Goal: Transaction & Acquisition: Subscribe to service/newsletter

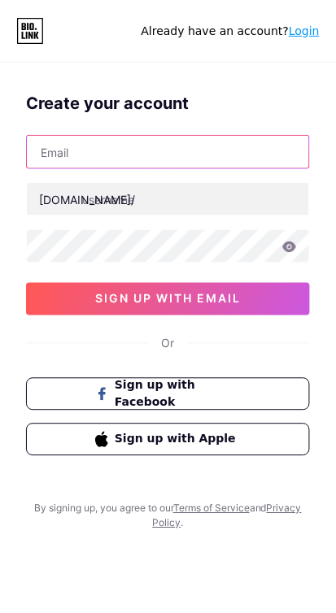
click at [143, 154] on input "text" at bounding box center [168, 152] width 282 height 33
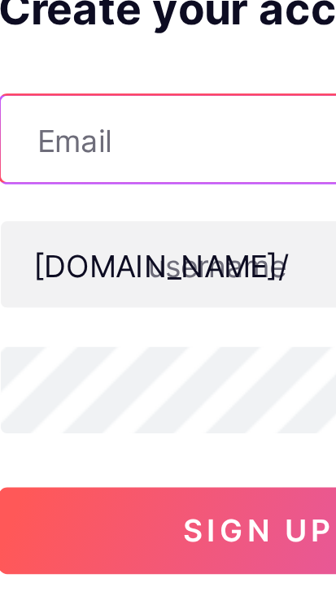
type input "[EMAIL_ADDRESS][DOMAIN_NAME]"
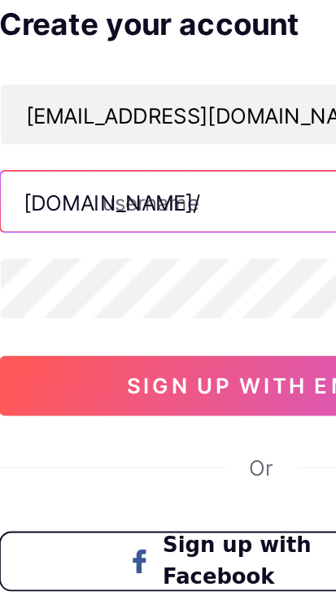
click at [117, 204] on input "text" at bounding box center [168, 199] width 282 height 33
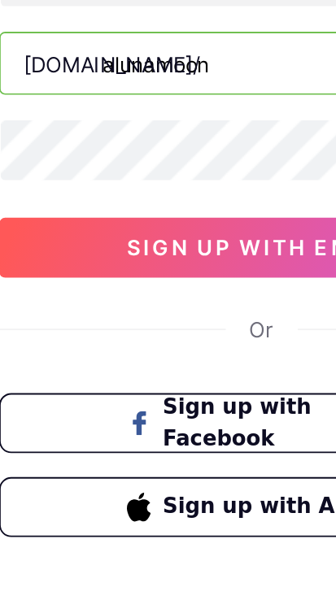
type input "alunamoon"
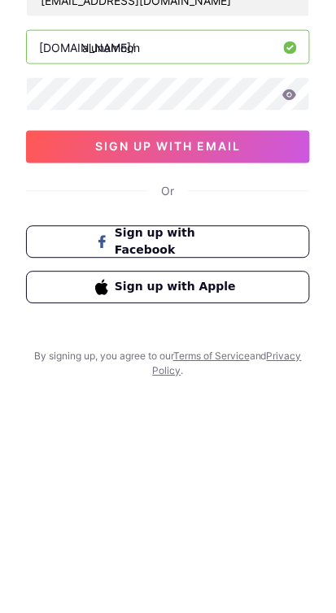
click at [295, 245] on icon at bounding box center [290, 246] width 14 height 11
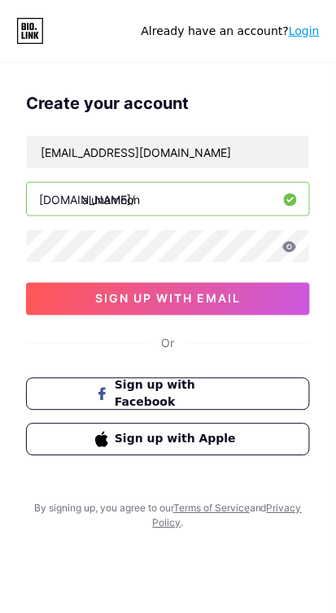
click at [289, 248] on icon at bounding box center [290, 246] width 14 height 11
click at [292, 241] on icon at bounding box center [290, 246] width 14 height 11
click at [289, 246] on icon at bounding box center [290, 246] width 14 height 11
click at [289, 245] on icon at bounding box center [289, 246] width 15 height 11
click at [289, 241] on icon at bounding box center [290, 246] width 14 height 11
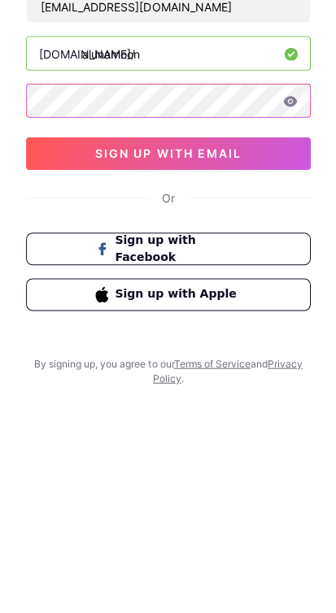
scroll to position [12, 0]
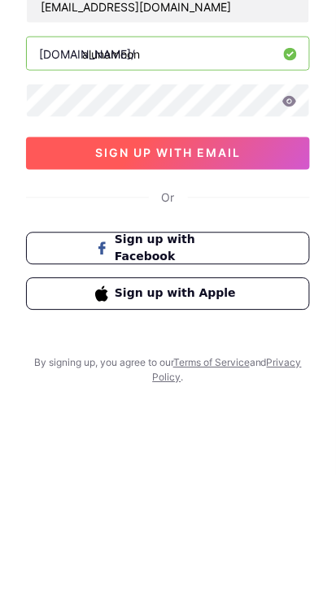
click at [240, 280] on span "sign up with email" at bounding box center [168, 287] width 146 height 14
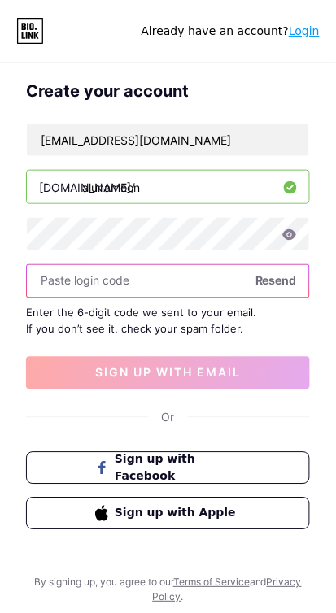
click at [144, 282] on input "text" at bounding box center [168, 281] width 282 height 33
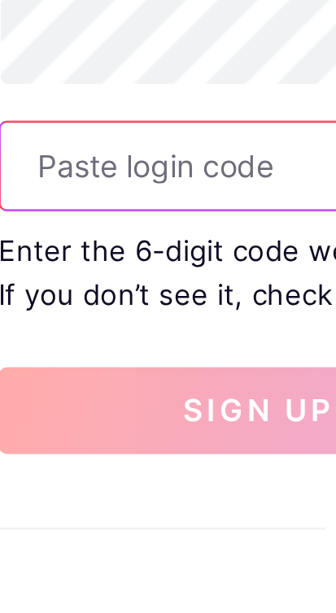
paste input "Verify your account 550705"
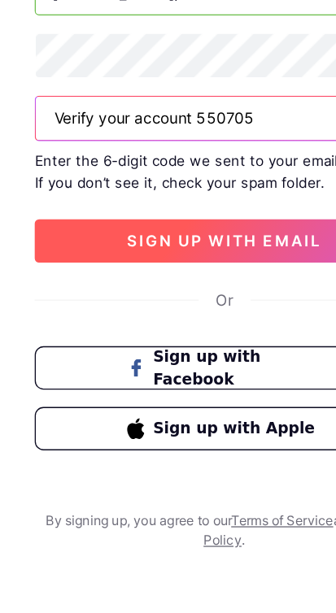
click at [157, 371] on span "sign up with email" at bounding box center [168, 373] width 146 height 14
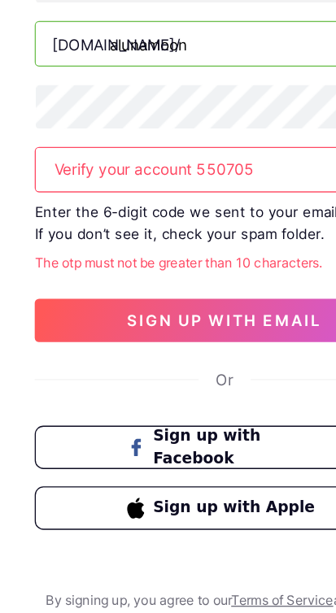
click at [144, 284] on input "Verify your account 550705" at bounding box center [168, 281] width 282 height 33
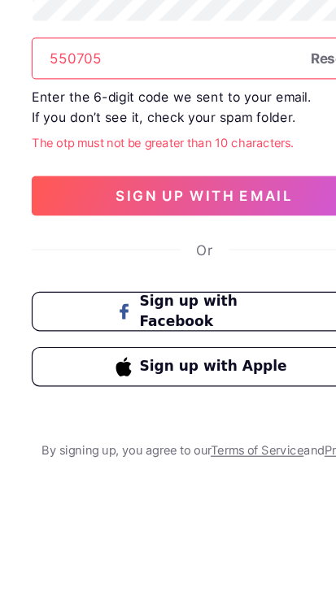
type input "550705"
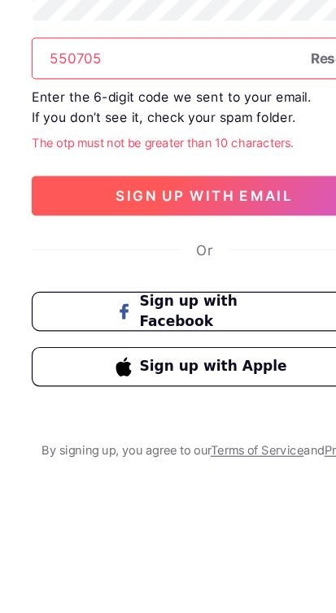
click at [146, 390] on span "sign up with email" at bounding box center [168, 394] width 146 height 14
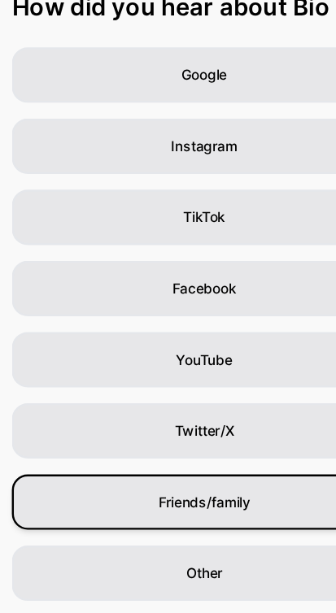
click at [178, 506] on div "Friends/family" at bounding box center [168, 522] width 316 height 46
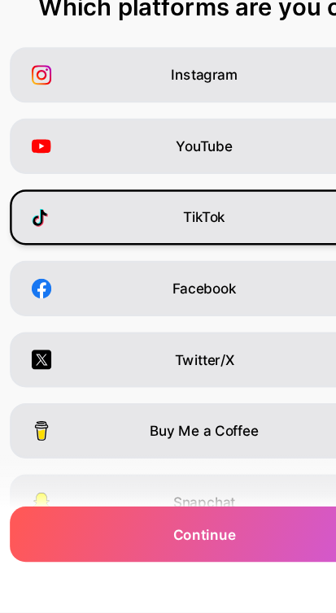
click at [173, 292] on span "TikTok" at bounding box center [167, 288] width 35 height 16
click at [219, 171] on div "Instagram" at bounding box center [167, 171] width 319 height 46
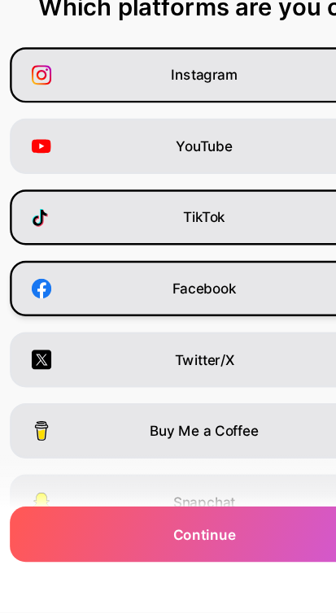
click at [160, 341] on span "Facebook" at bounding box center [167, 346] width 53 height 16
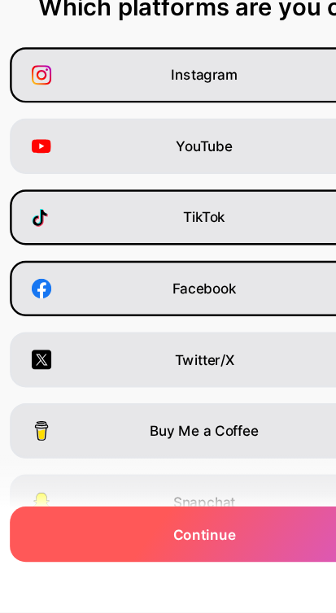
click at [150, 551] on span "Continue" at bounding box center [167, 549] width 51 height 17
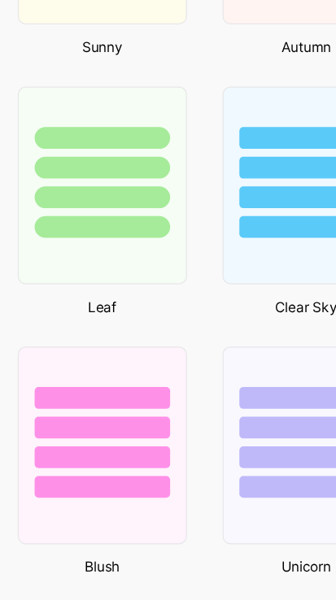
scroll to position [1672, 0]
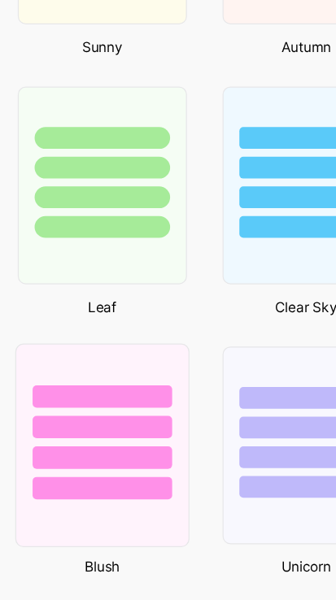
click at [109, 543] on div at bounding box center [83, 485] width 143 height 167
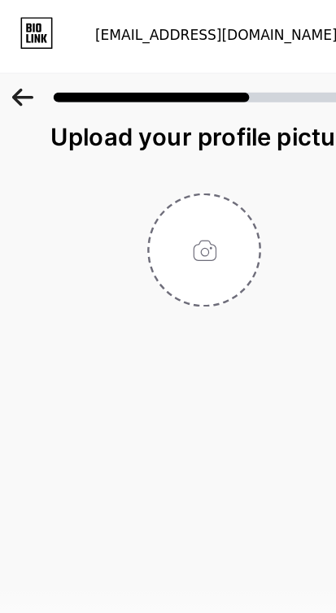
scroll to position [0, 0]
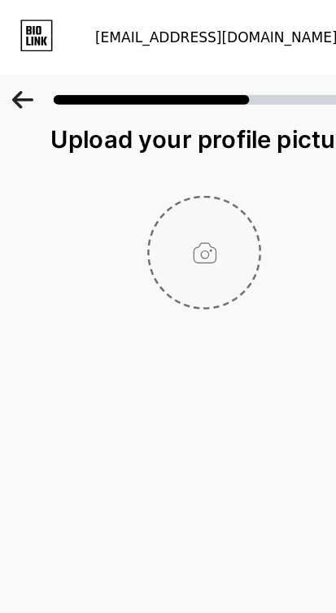
click at [179, 182] on input "file" at bounding box center [168, 208] width 90 height 90
type input "C:\fakepath\184c599c-02ee-4f6d-977a-a64a03262dd7-1_all_21664.jpg"
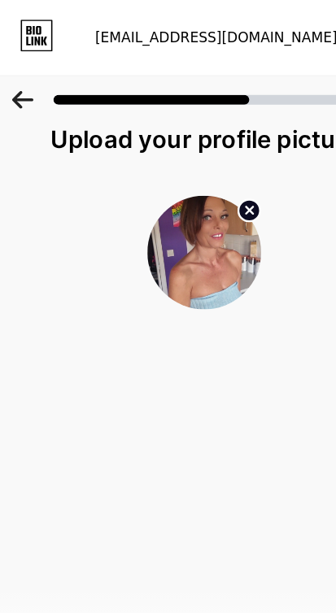
click at [141, 332] on div "Upload your profile picture Continue" at bounding box center [168, 218] width 325 height 233
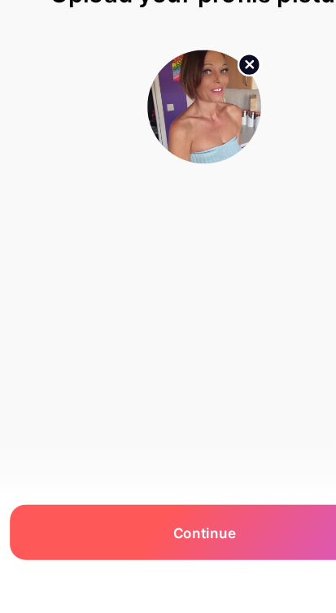
click at [144, 580] on div "Continue" at bounding box center [167, 558] width 319 height 46
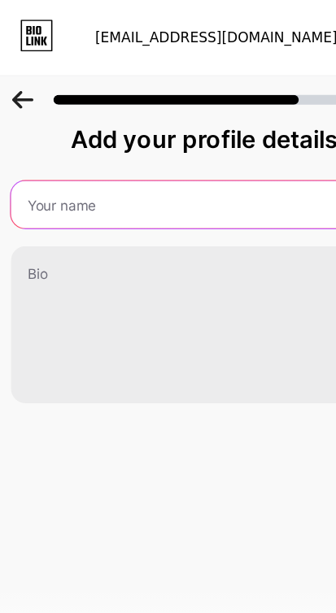
click at [103, 167] on input "text" at bounding box center [168, 168] width 318 height 39
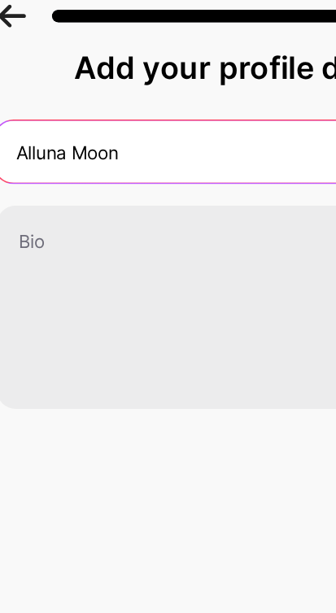
click at [29, 172] on input "Alluna Moon" at bounding box center [167, 168] width 321 height 39
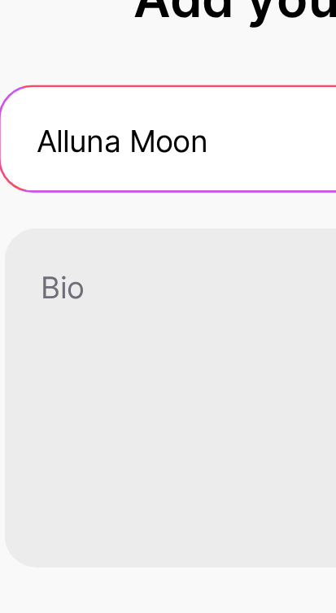
click at [29, 165] on input "Alluna Moon" at bounding box center [167, 168] width 321 height 39
click at [34, 167] on input "Alluna Moon" at bounding box center [167, 168] width 321 height 39
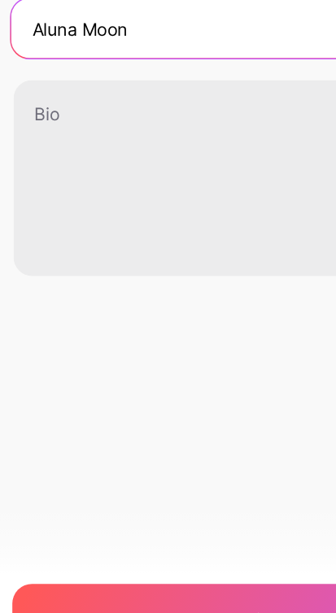
scroll to position [11, 0]
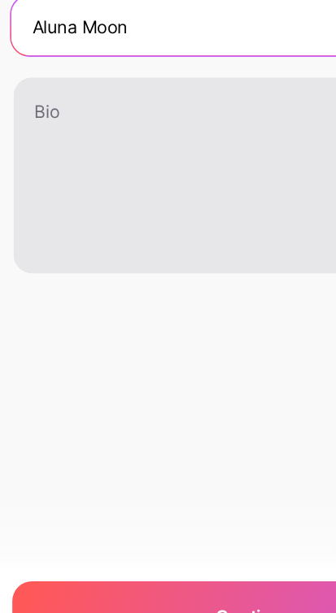
type input "Aluna Moon"
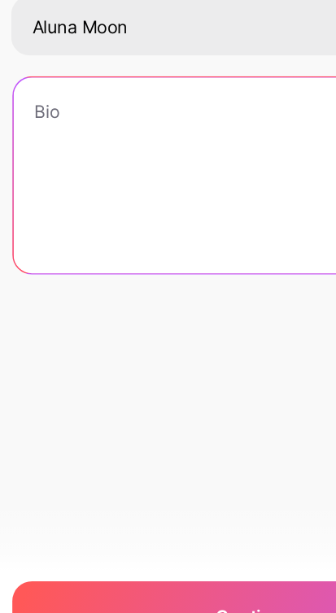
click at [75, 229] on textarea at bounding box center [168, 267] width 318 height 131
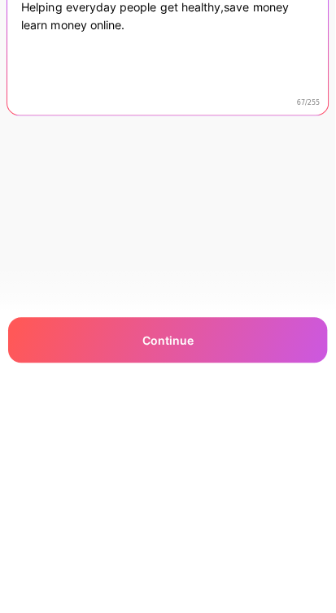
scroll to position [59, 0]
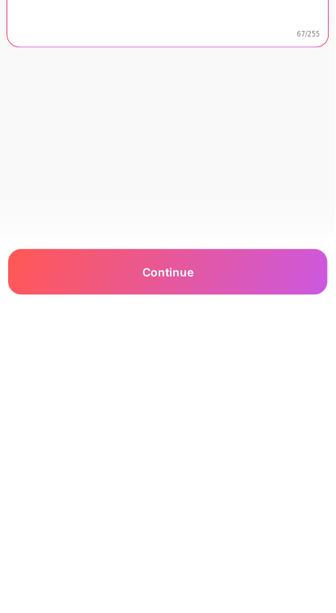
type textarea "Helping everyday people get healthy,save money learn money online."
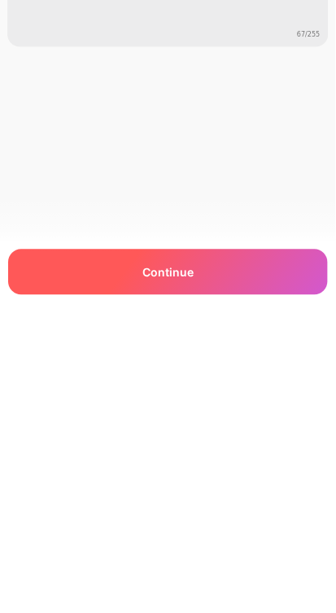
click at [161, 567] on div "Continue" at bounding box center [167, 558] width 319 height 46
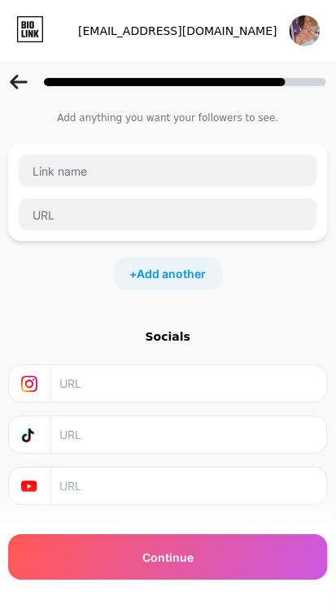
scroll to position [0, 0]
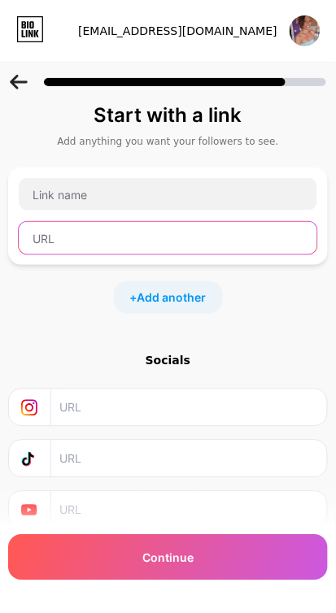
paste input "[URL][DOMAIN_NAME]"
type input "[URL][DOMAIN_NAME]"
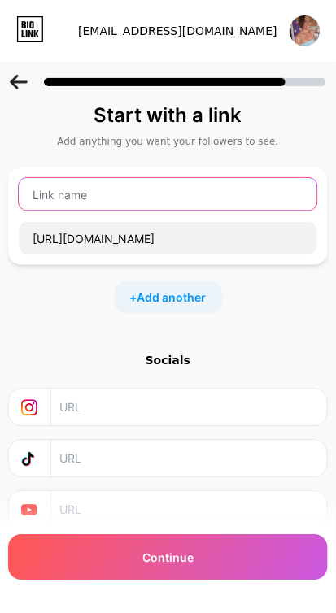
click at [107, 192] on input "text" at bounding box center [168, 194] width 298 height 33
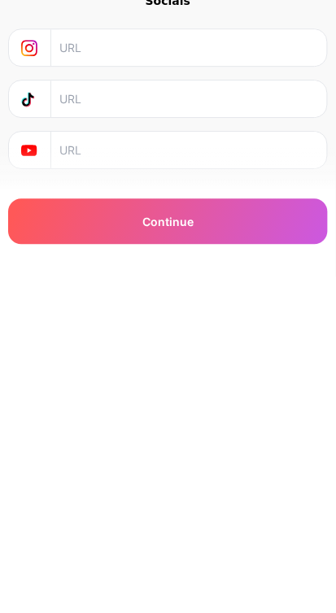
scroll to position [28, 0]
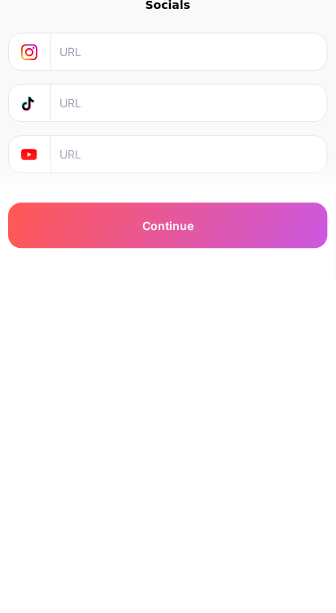
type input "Free info"
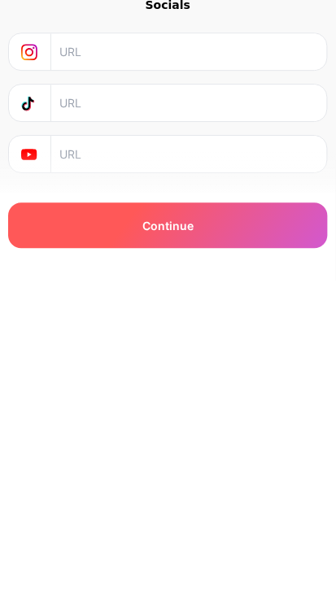
click at [178, 563] on span "Continue" at bounding box center [167, 558] width 51 height 17
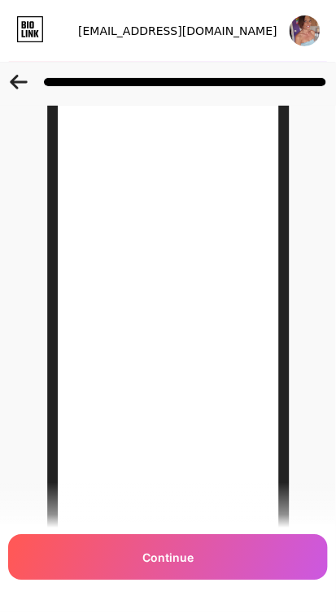
scroll to position [86, 0]
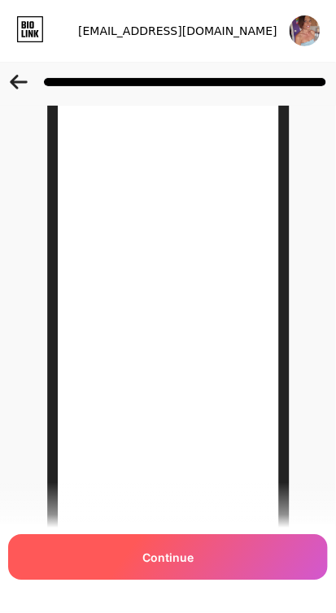
click at [217, 537] on div "Continue" at bounding box center [167, 558] width 319 height 46
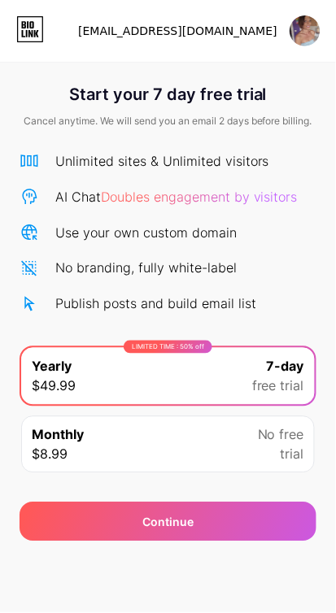
click at [306, 39] on img at bounding box center [304, 30] width 31 height 31
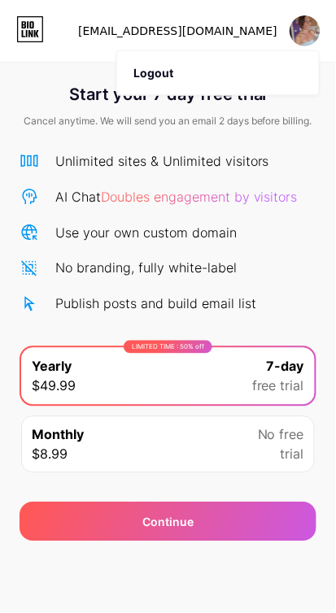
click at [110, 147] on div "Unlimited sites & Unlimited visitors AI Chat Doubles engagement by visitors Use…" at bounding box center [168, 309] width 297 height 348
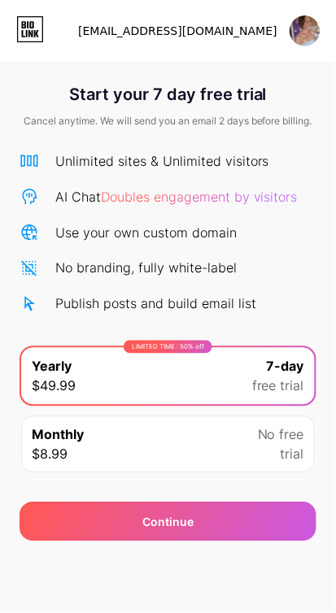
click at [31, 44] on link at bounding box center [30, 30] width 28 height 29
click at [312, 23] on img at bounding box center [304, 30] width 31 height 31
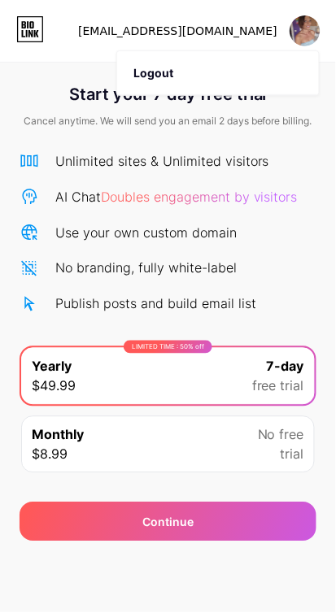
click at [297, 40] on img at bounding box center [304, 30] width 31 height 31
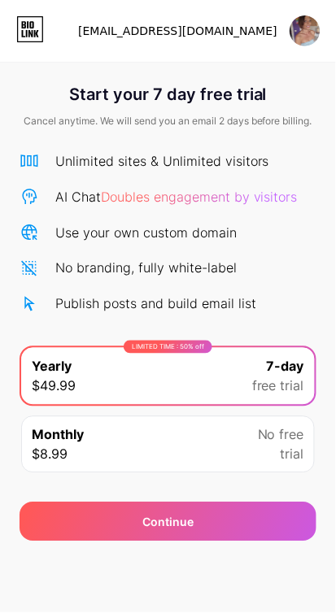
click at [306, 36] on img at bounding box center [304, 30] width 31 height 31
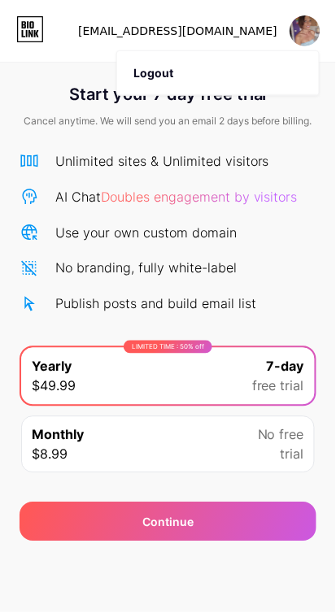
click at [32, 24] on icon at bounding box center [30, 29] width 28 height 26
